Goal: Task Accomplishment & Management: Use online tool/utility

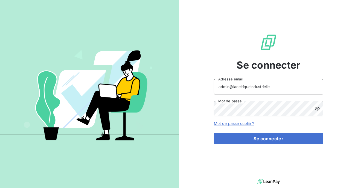
click at [271, 82] on input "admin@laceltiqueindustrielle" at bounding box center [269, 86] width 110 height 15
click at [275, 88] on input "admin@laceltiqueindustrielle" at bounding box center [269, 86] width 110 height 15
type input "admin@brut"
click at [214, 133] on button "Se connecter" at bounding box center [269, 138] width 110 height 11
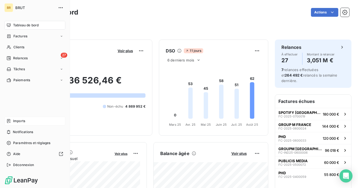
click at [15, 120] on span "Imports" at bounding box center [19, 120] width 12 height 5
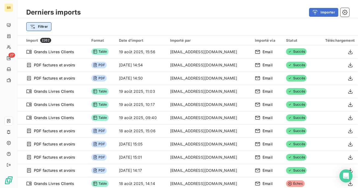
click at [45, 30] on html "BR 27 Derniers imports Importer Filtrer Import 2262 Format Date d’import Import…" at bounding box center [179, 94] width 358 height 188
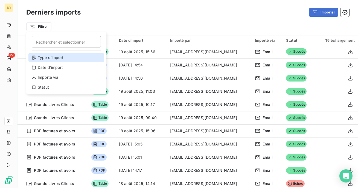
click at [76, 58] on div "Type d’import" at bounding box center [66, 57] width 76 height 9
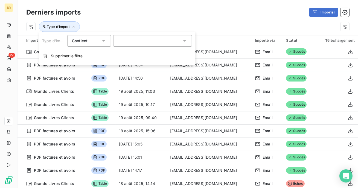
click at [137, 43] on div at bounding box center [152, 40] width 79 height 11
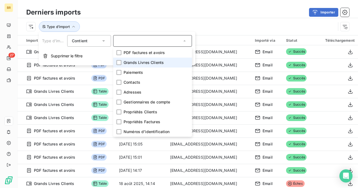
click at [135, 64] on span "Grands Livres Clients" at bounding box center [144, 62] width 40 height 5
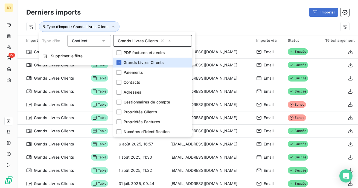
click at [149, 13] on div "Importer" at bounding box center [218, 12] width 262 height 9
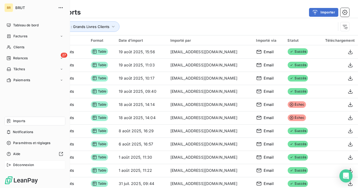
click at [9, 167] on icon at bounding box center [9, 164] width 4 height 4
